Goal: Task Accomplishment & Management: Manage account settings

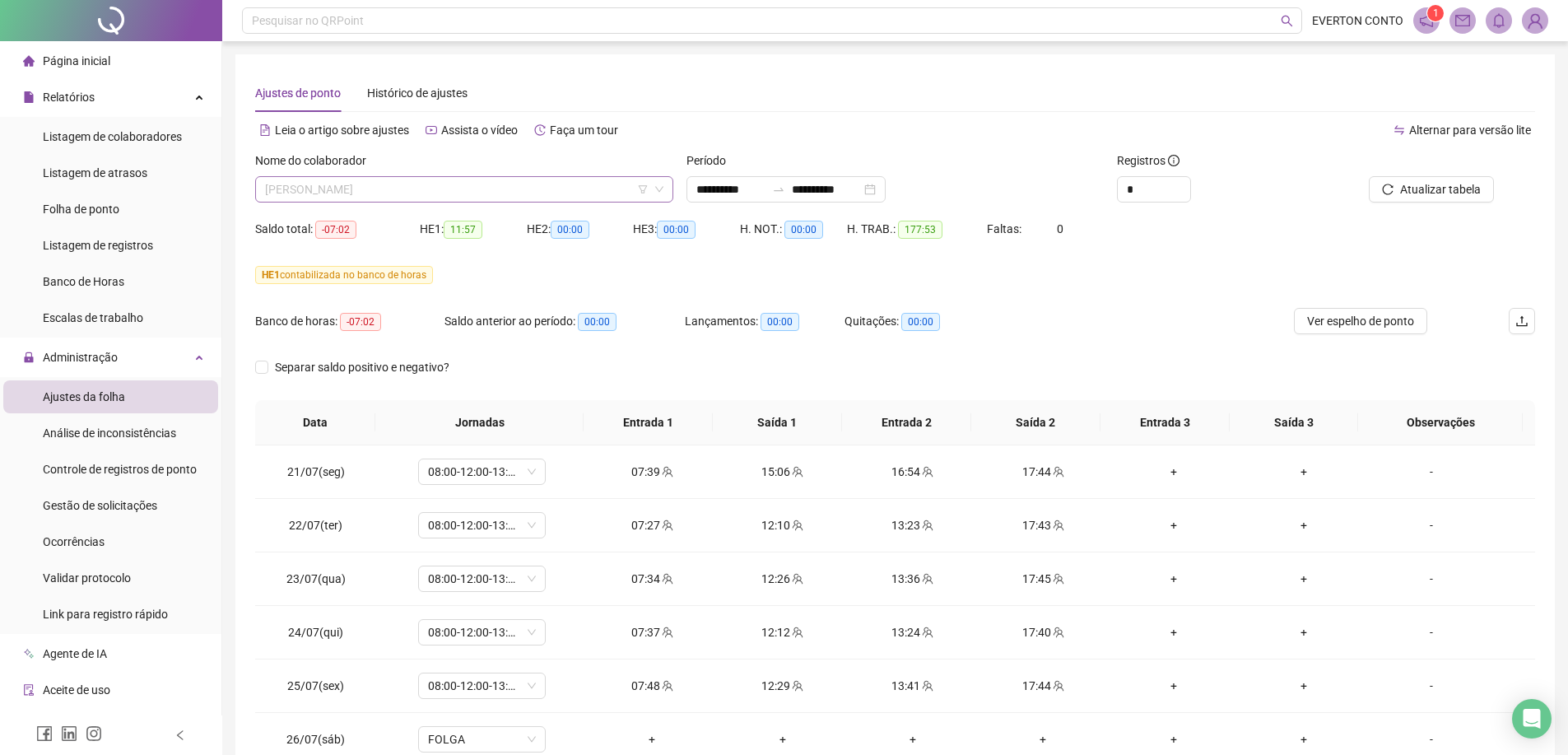
click at [666, 189] on div "[PERSON_NAME]" at bounding box center [463, 189] width 418 height 27
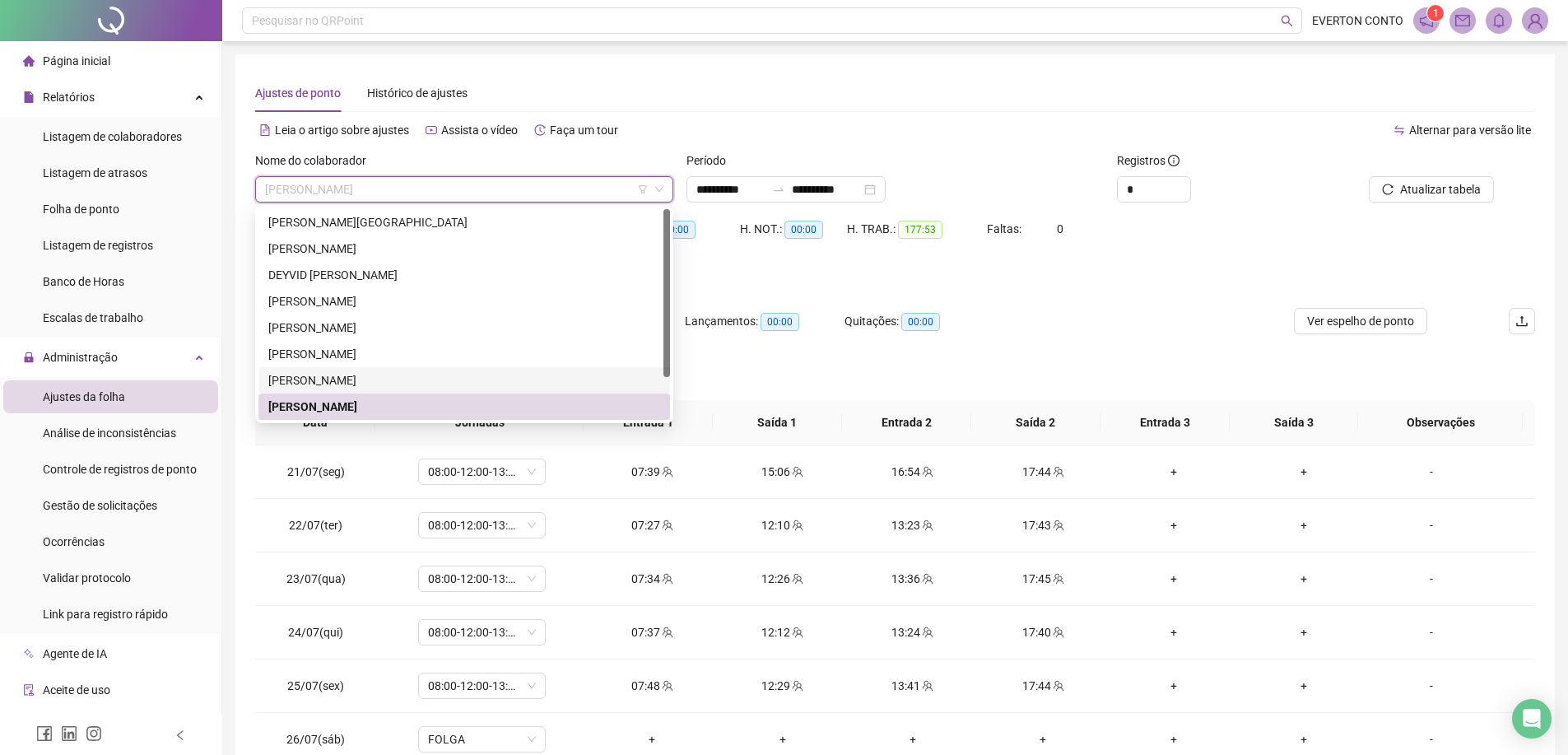
click at [358, 385] on div "[PERSON_NAME]" at bounding box center [464, 380] width 392 height 18
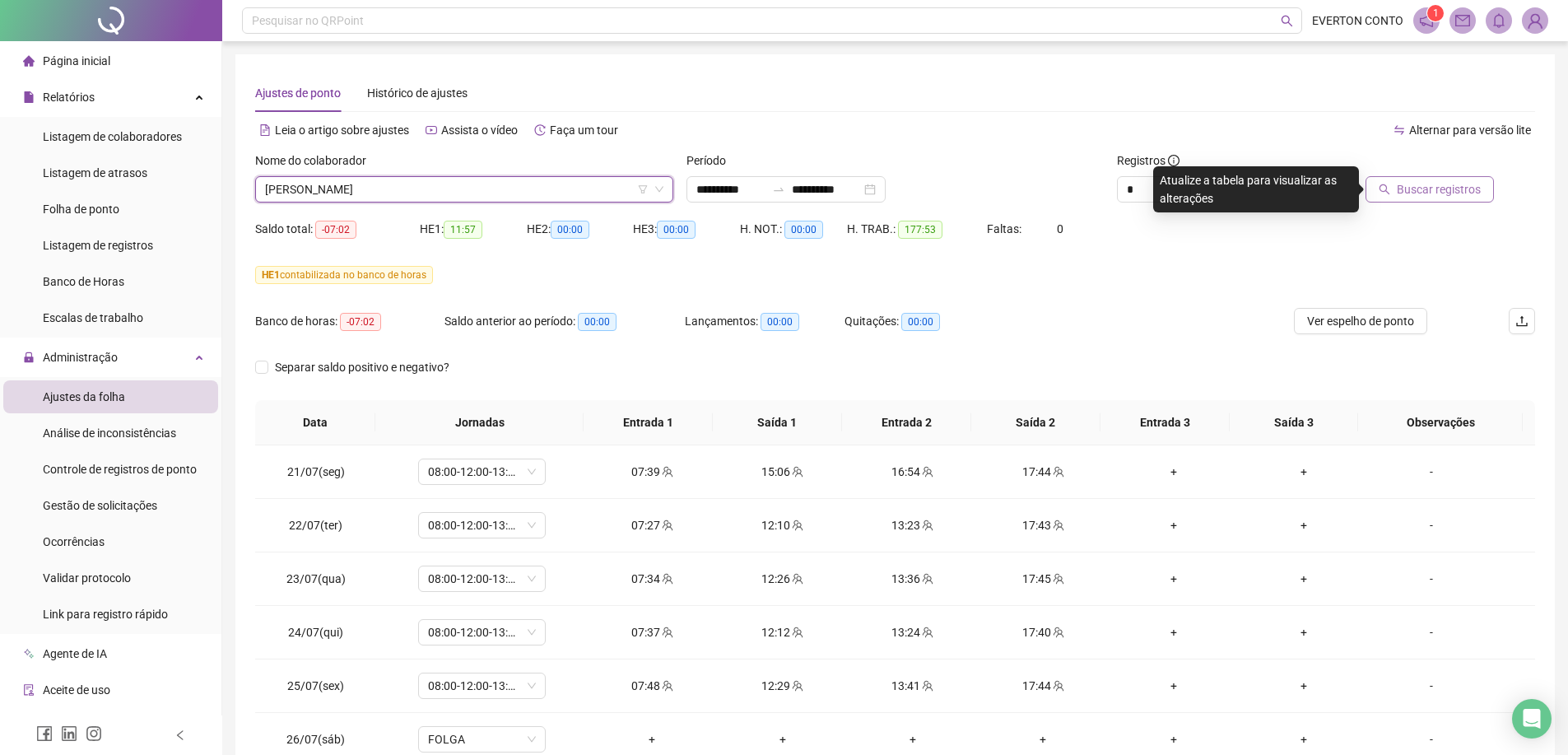
click at [1436, 189] on span "Buscar registros" at bounding box center [1439, 189] width 84 height 18
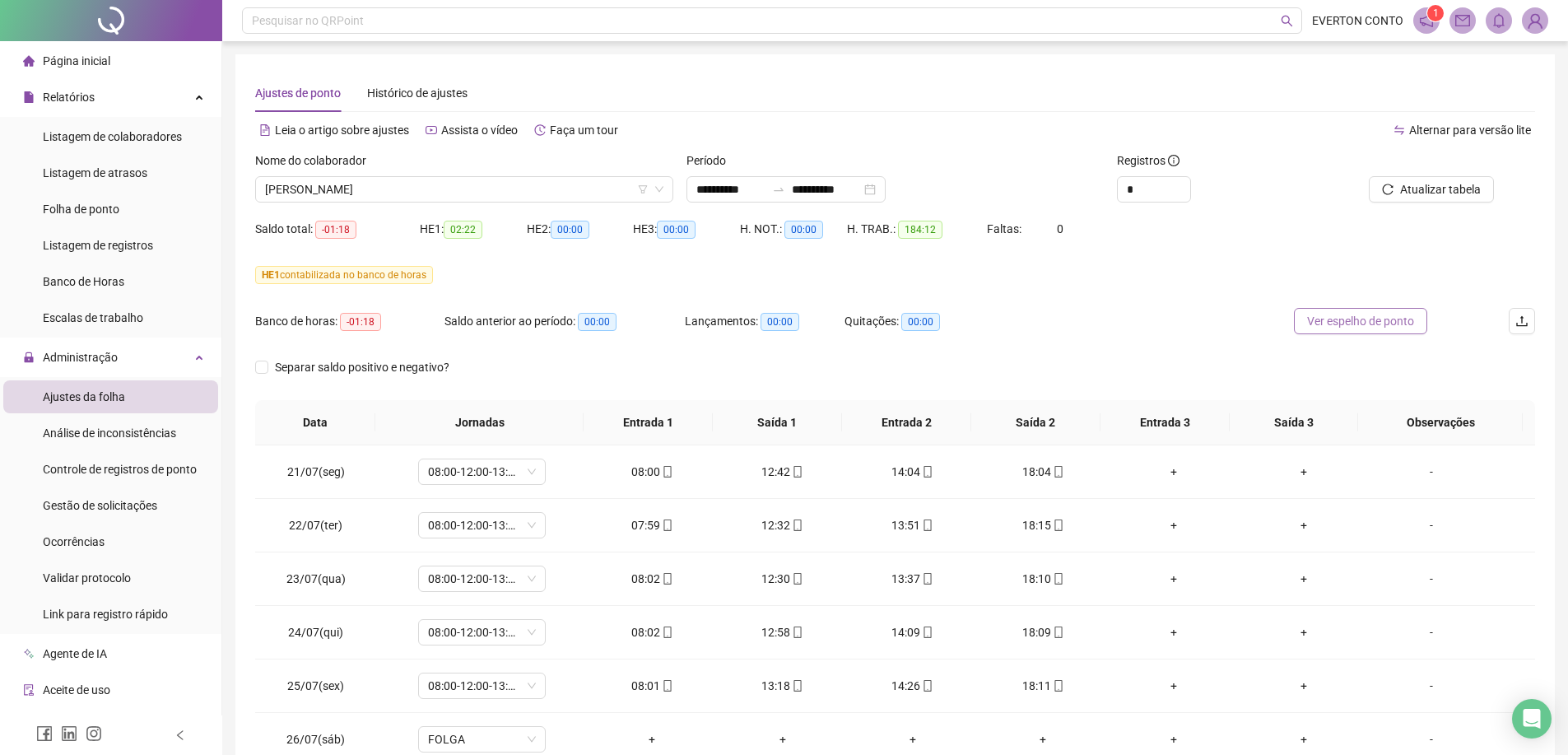
click at [1397, 311] on button "Ver espelho de ponto" at bounding box center [1360, 321] width 133 height 27
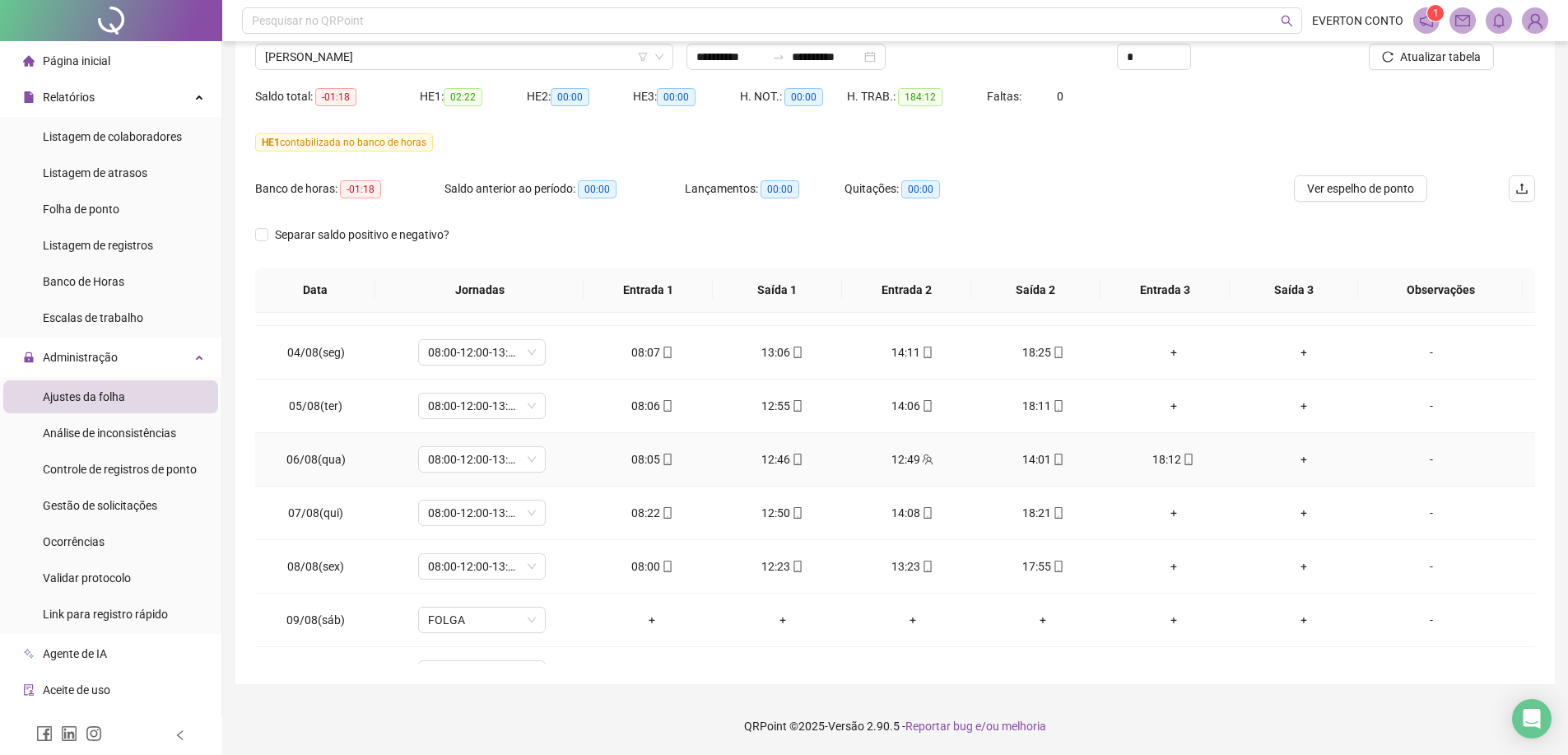
scroll to position [740, 0]
click at [923, 454] on icon "team" at bounding box center [927, 454] width 11 height 11
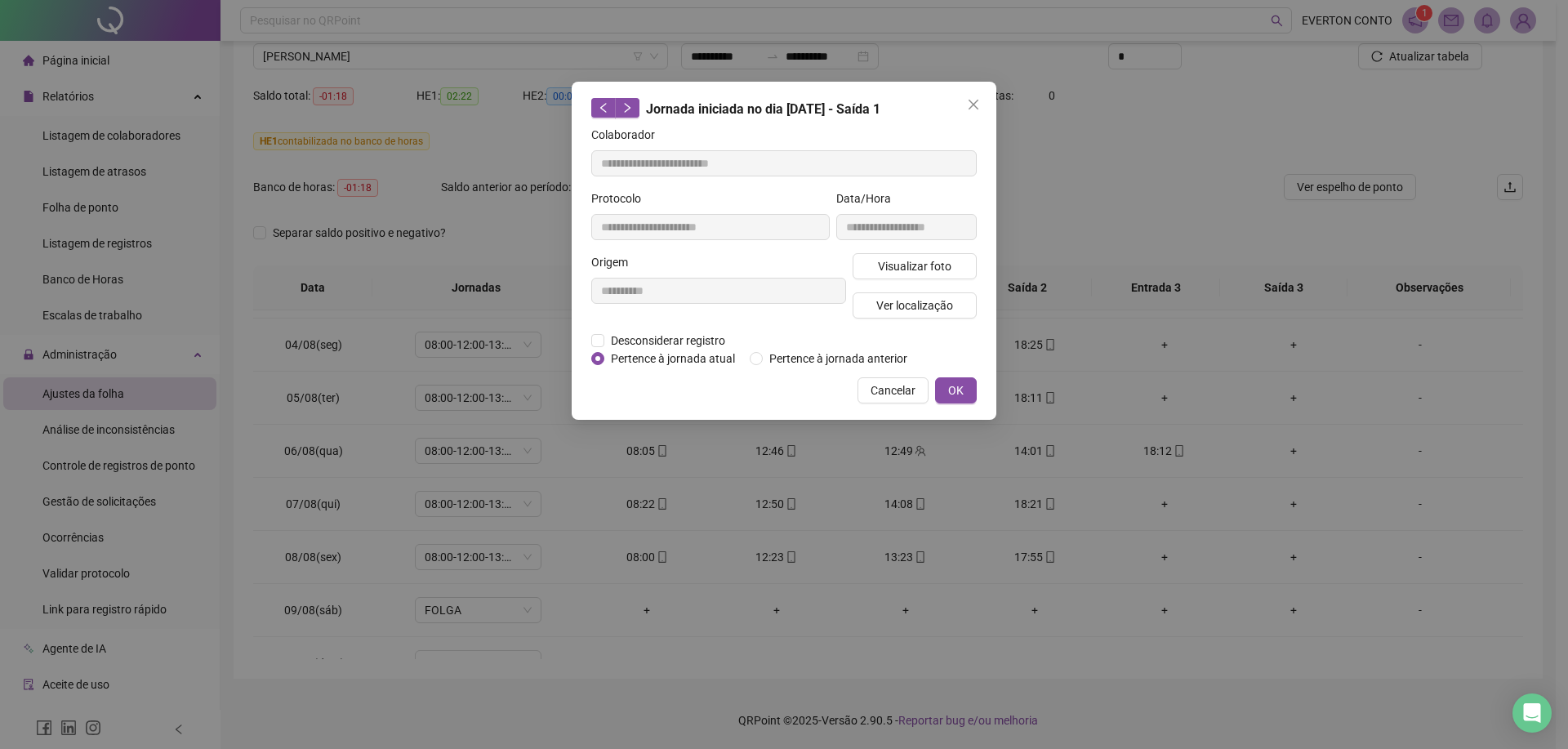
type input "**********"
click at [944, 263] on span "Visualizar foto" at bounding box center [914, 266] width 73 height 18
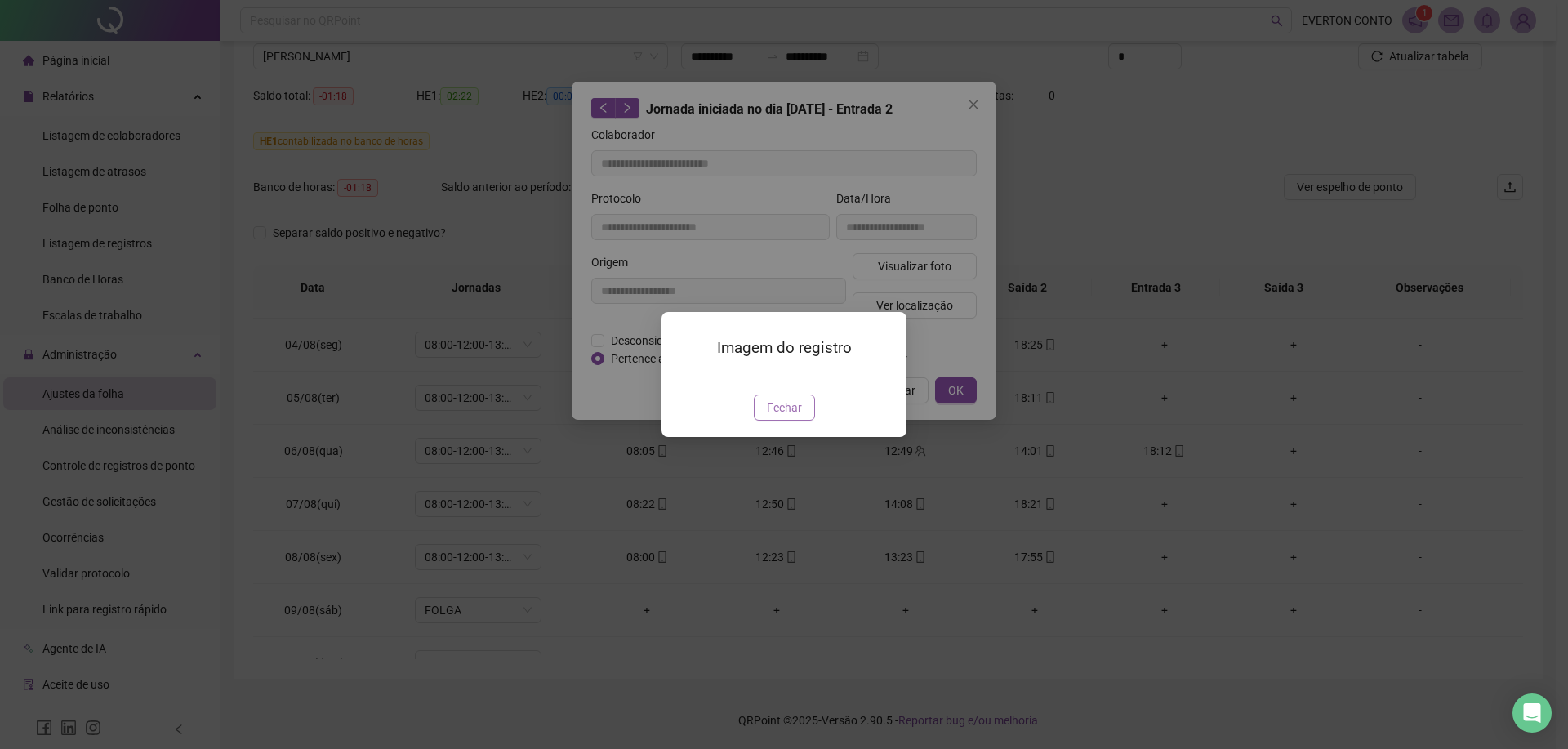
click at [796, 416] on span "Fechar" at bounding box center [784, 407] width 35 height 18
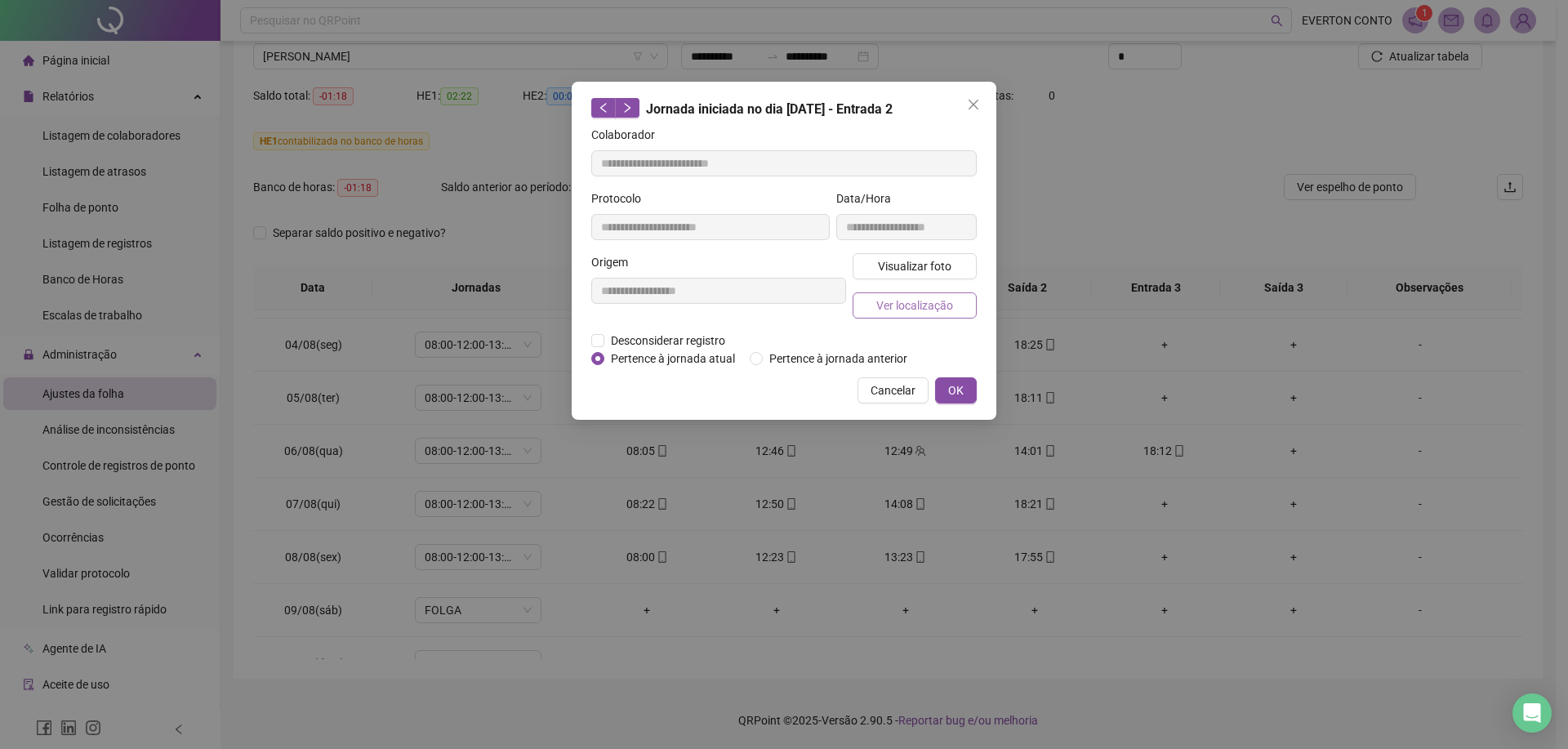
click at [884, 305] on span "Ver localização" at bounding box center [914, 305] width 77 height 18
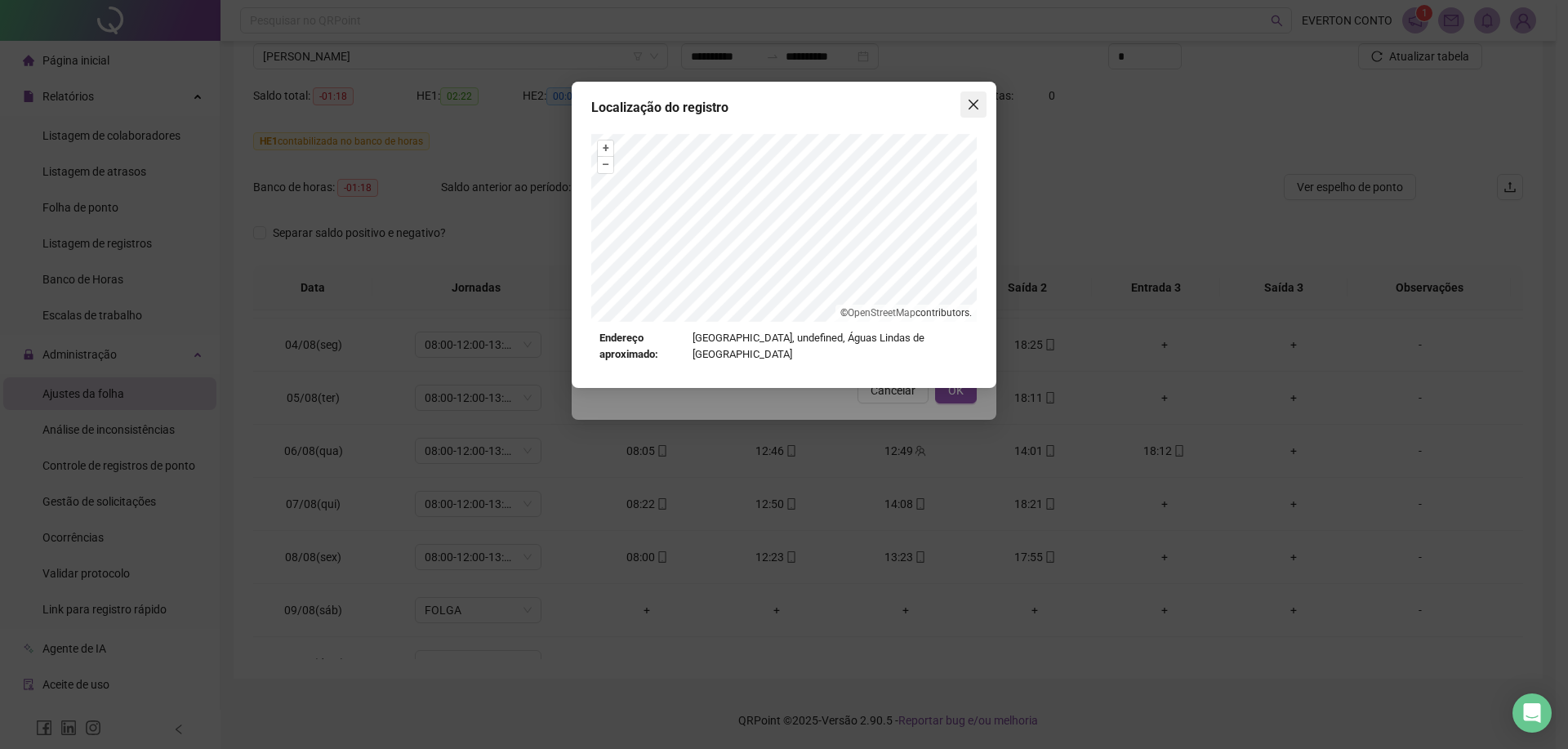
click at [971, 105] on icon "close" at bounding box center [973, 104] width 13 height 13
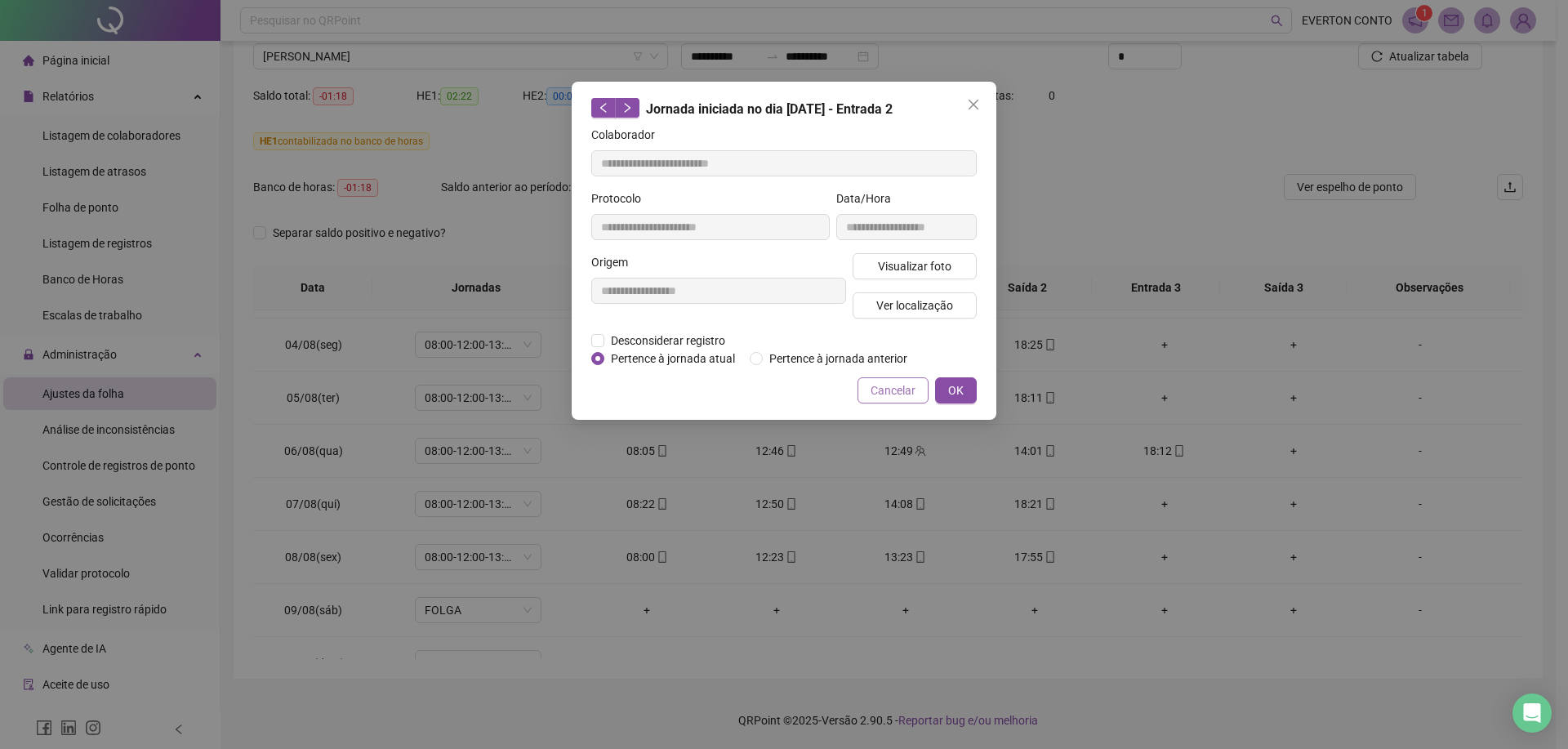
click at [911, 391] on span "Cancelar" at bounding box center [893, 390] width 45 height 18
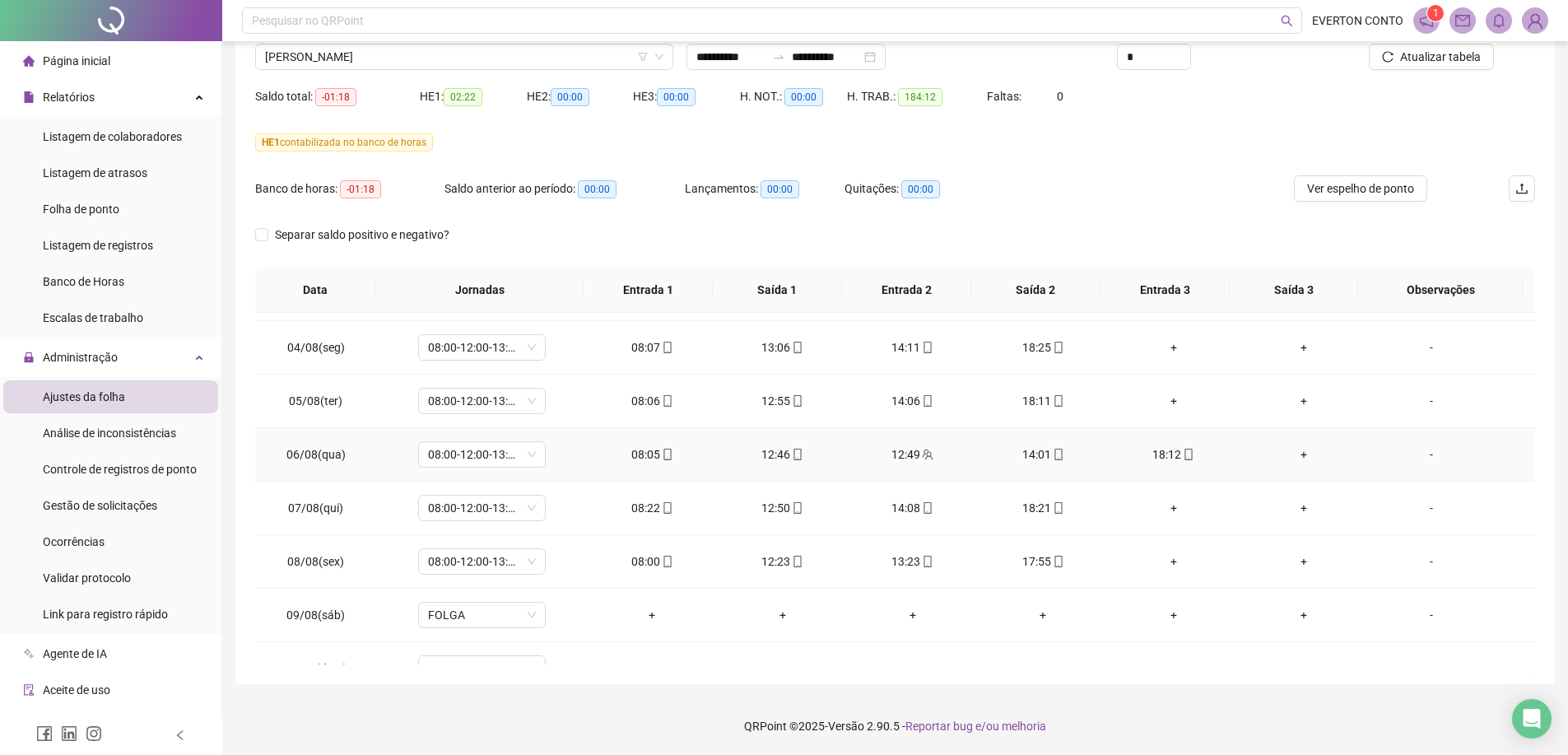
click at [910, 455] on div "12:49" at bounding box center [912, 454] width 104 height 18
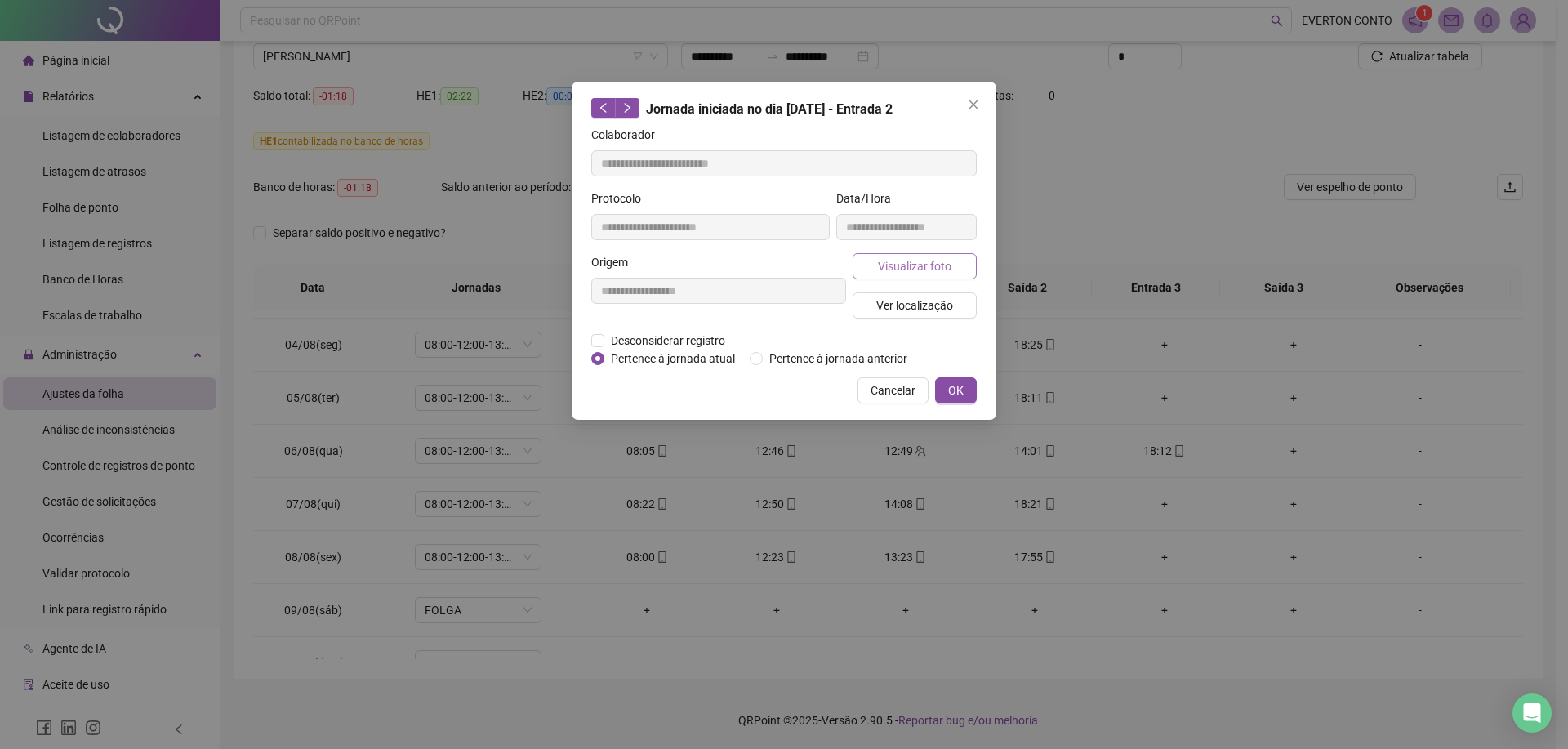
click at [951, 268] on button "Visualizar foto" at bounding box center [914, 266] width 124 height 26
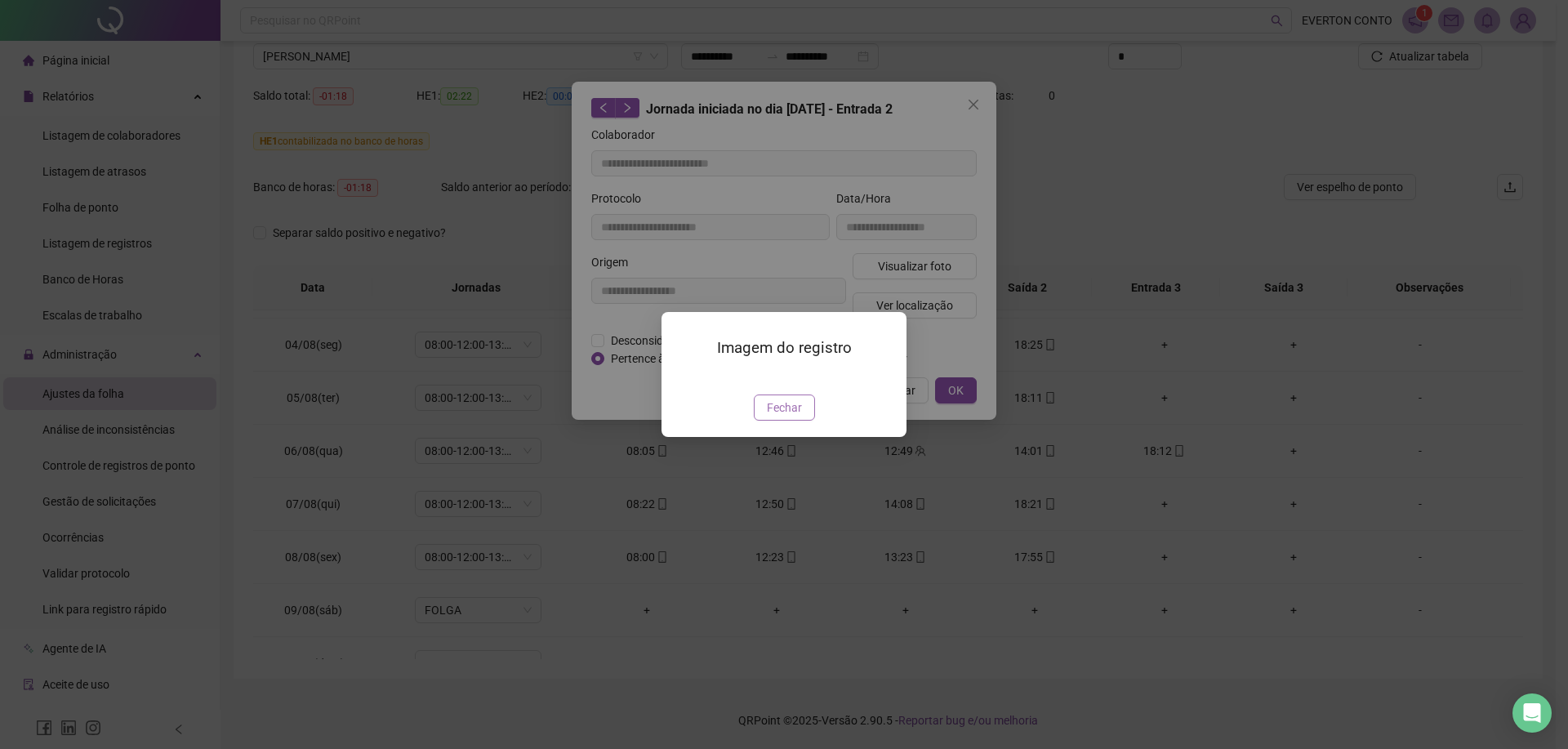
click at [788, 416] on span "Fechar" at bounding box center [784, 407] width 35 height 18
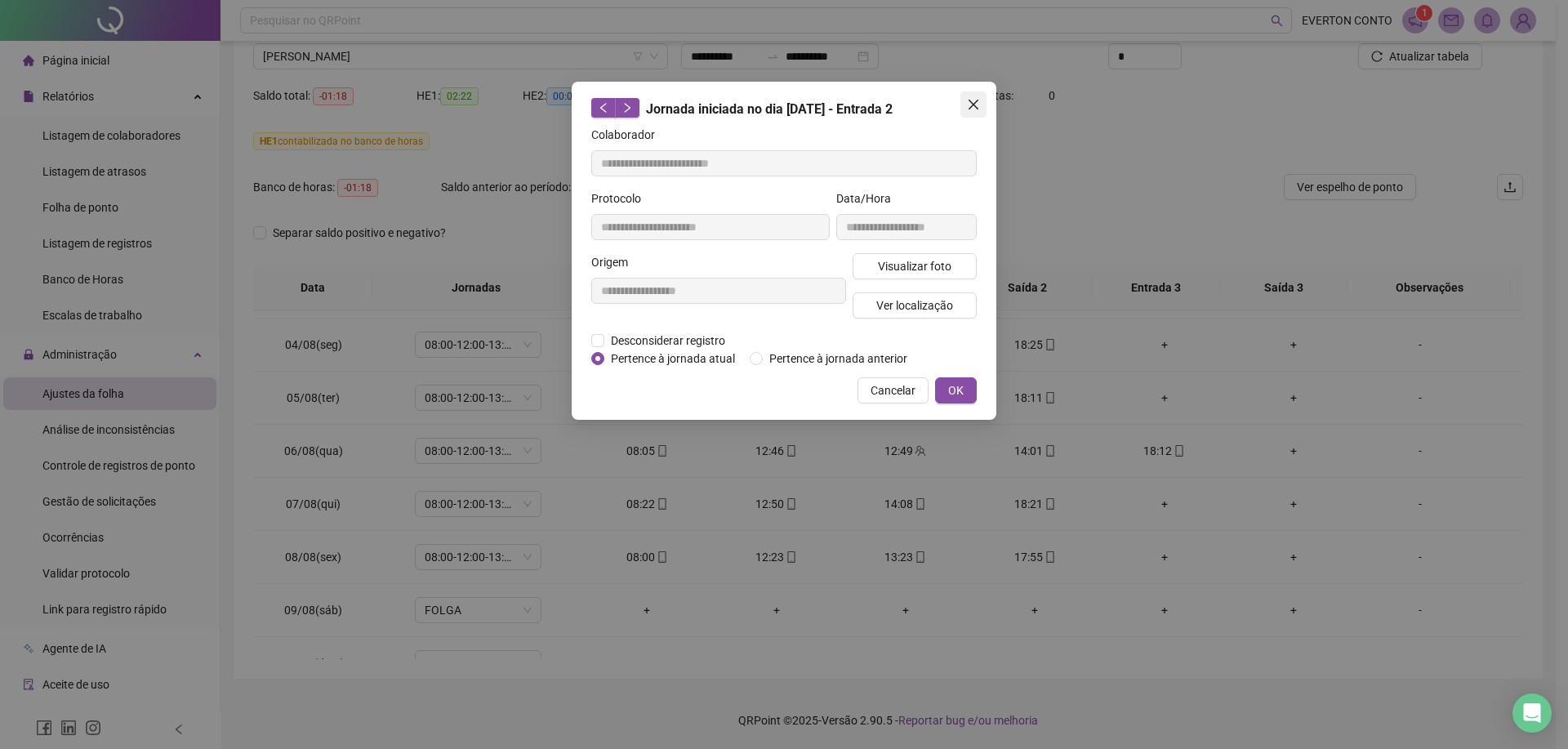
click at [971, 106] on icon "close" at bounding box center [973, 104] width 13 height 13
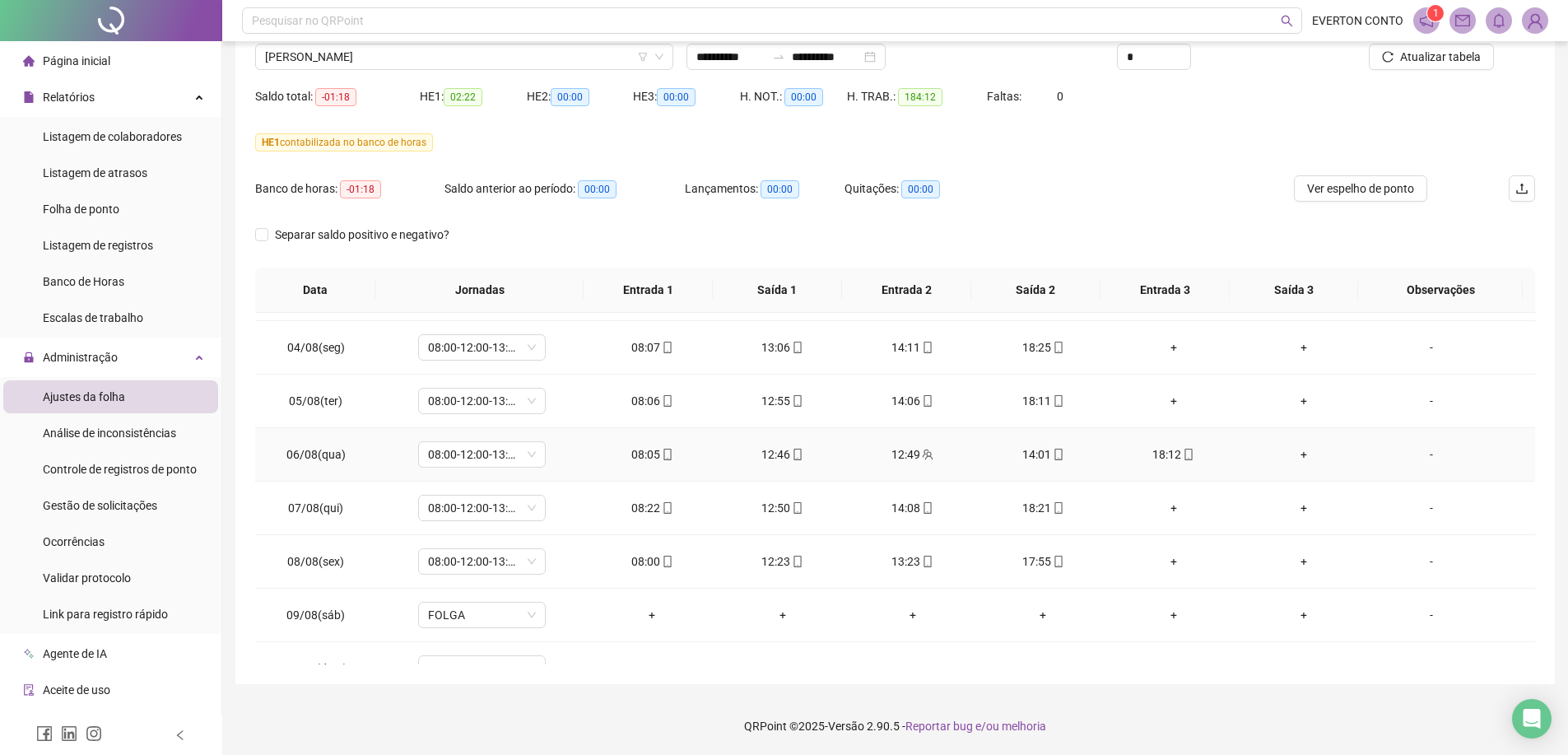
click at [922, 452] on icon "team" at bounding box center [927, 454] width 11 height 11
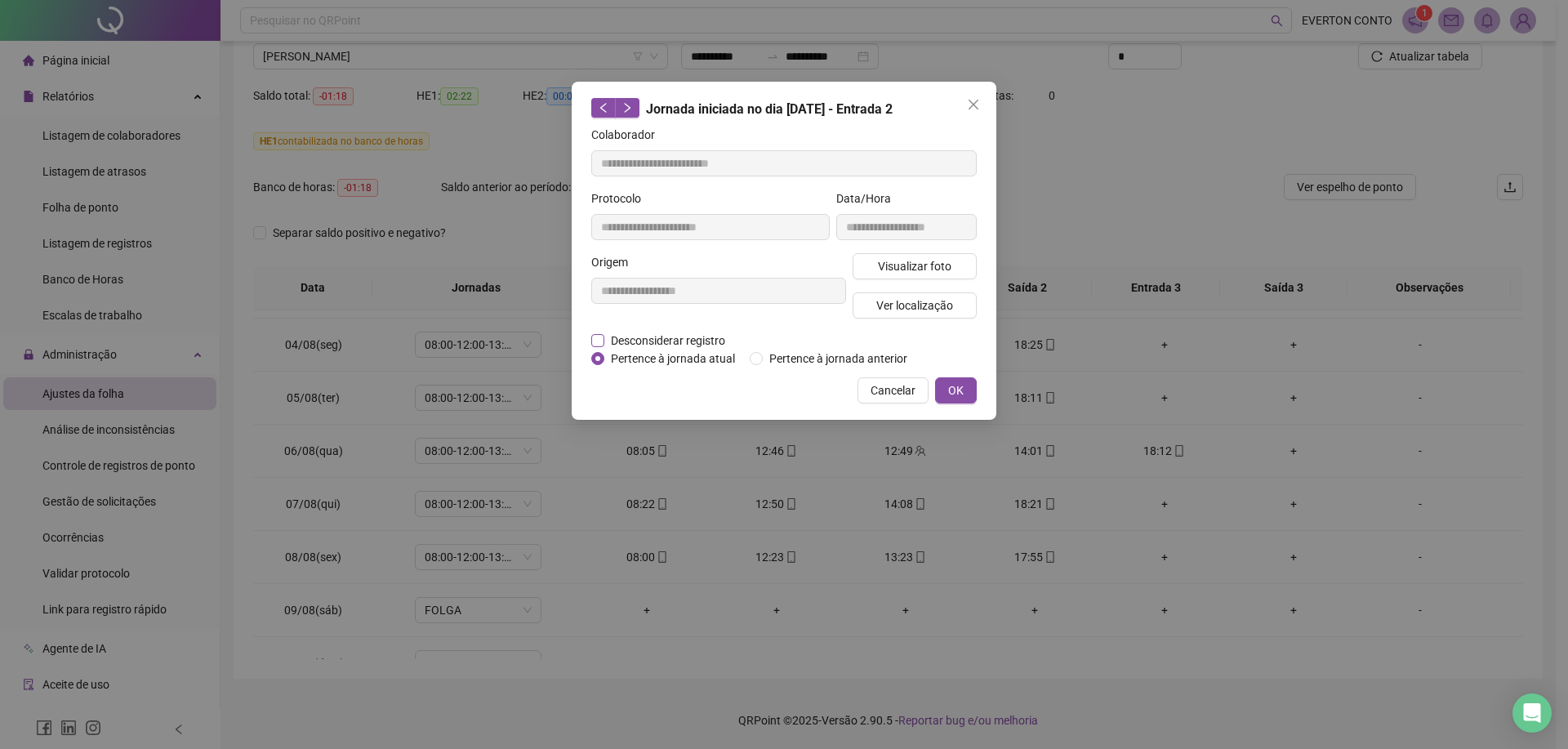
click at [684, 340] on span "Desconsiderar registro" at bounding box center [668, 340] width 128 height 18
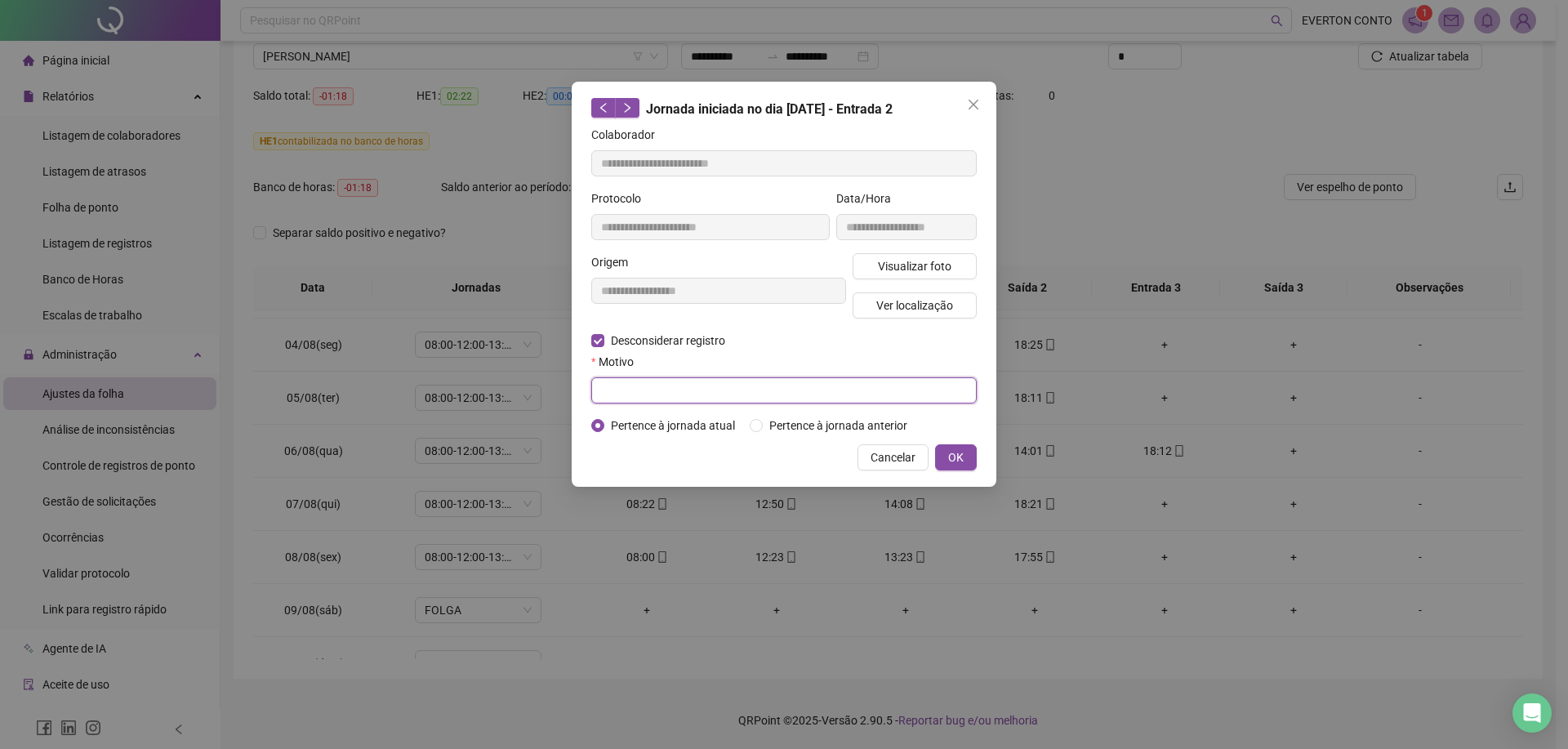
click at [749, 387] on input "text" at bounding box center [783, 390] width 386 height 26
